Goal: Check status: Check status

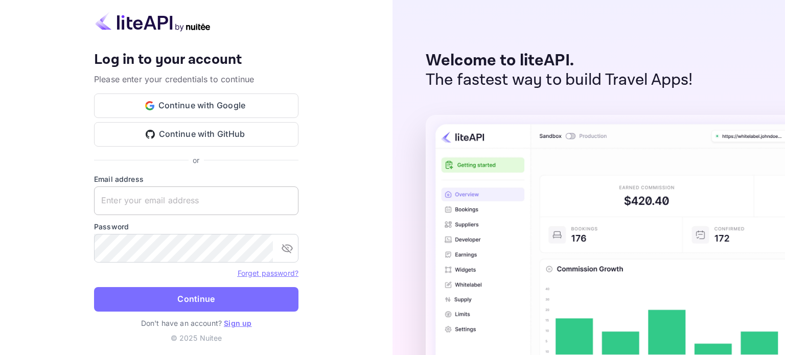
click at [121, 198] on input "text" at bounding box center [196, 201] width 205 height 29
type input "[EMAIL_ADDRESS][DOMAIN_NAME]"
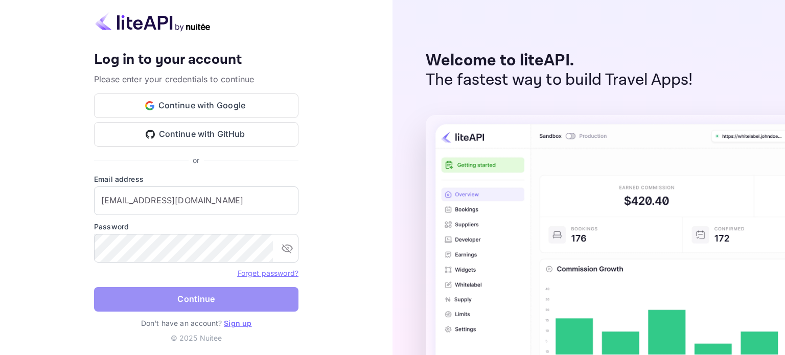
click at [168, 302] on button "Continue" at bounding box center [196, 299] width 205 height 25
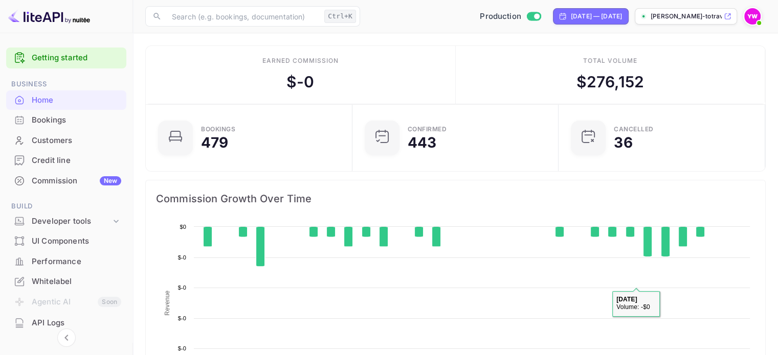
scroll to position [159, 192]
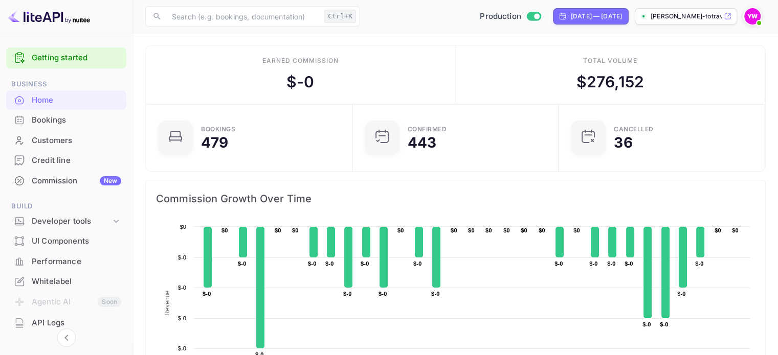
click at [33, 120] on div "Bookings" at bounding box center [76, 121] width 89 height 12
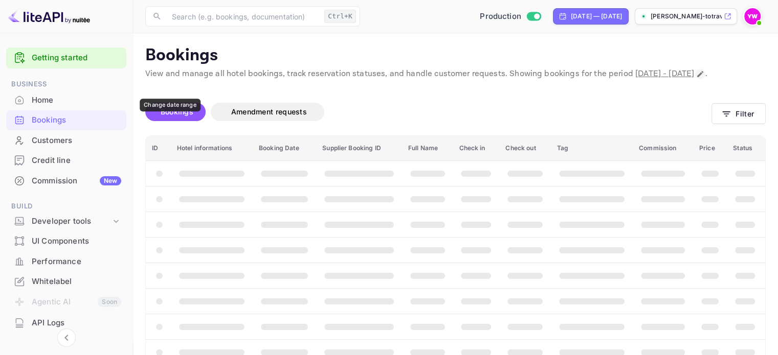
click at [697, 77] on icon "Change date range" at bounding box center [700, 74] width 6 height 6
select select "8"
select select "2025"
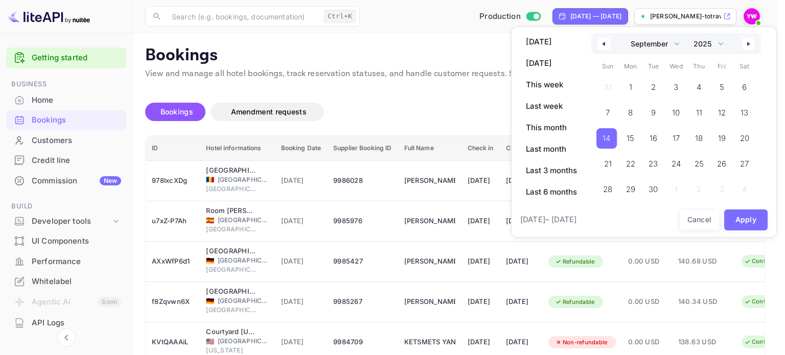
click at [613, 138] on span "14" at bounding box center [607, 138] width 20 height 20
click at [628, 139] on span "15" at bounding box center [631, 138] width 8 height 18
click at [740, 221] on button "Apply" at bounding box center [747, 220] width 44 height 21
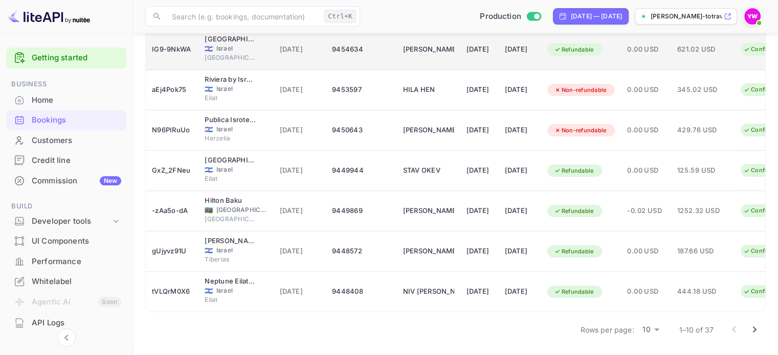
scroll to position [271, 0]
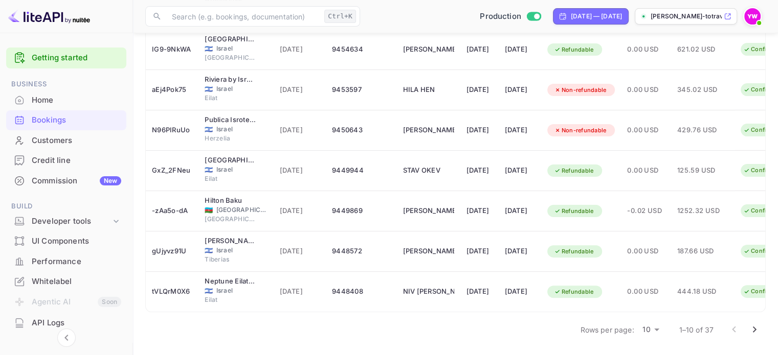
click at [753, 329] on icon "Go to next page" at bounding box center [754, 330] width 12 height 12
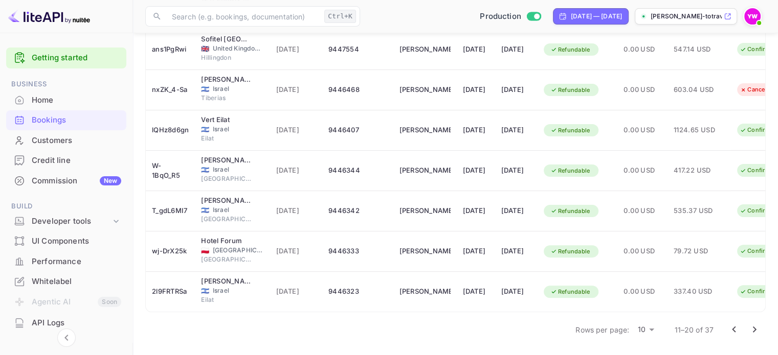
click at [752, 331] on icon "Go to next page" at bounding box center [754, 330] width 12 height 12
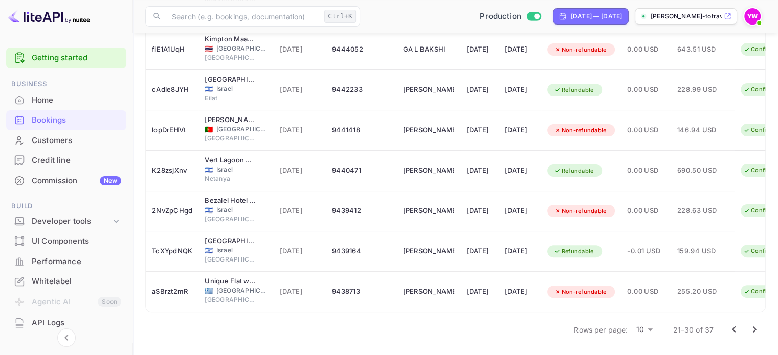
click at [751, 331] on icon "Go to next page" at bounding box center [754, 330] width 12 height 12
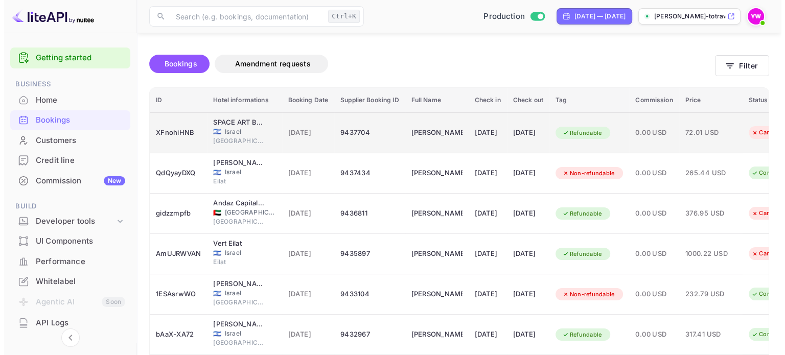
scroll to position [0, 0]
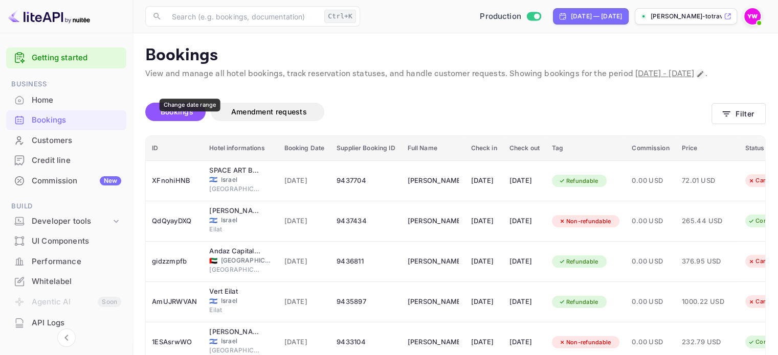
click at [697, 77] on icon "Change date range" at bounding box center [700, 74] width 6 height 6
select select "8"
select select "2025"
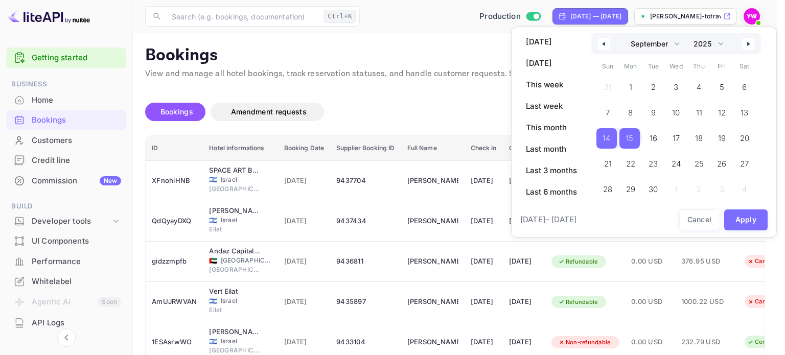
click at [630, 142] on span "15" at bounding box center [630, 138] width 8 height 18
click at [745, 220] on button "Apply" at bounding box center [747, 220] width 44 height 21
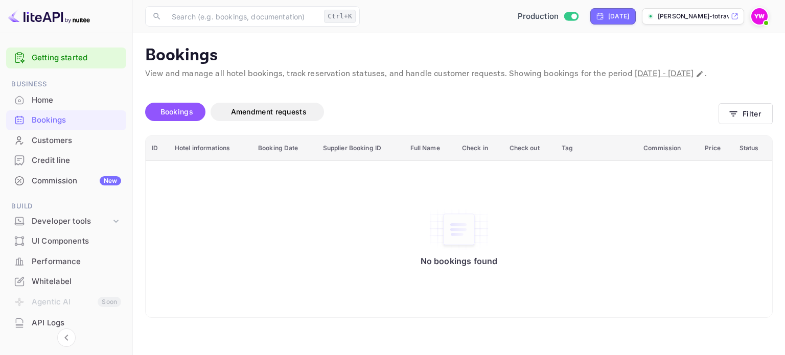
click at [211, 247] on div "No bookings found" at bounding box center [459, 239] width 606 height 142
